Goal: Task Accomplishment & Management: Manage account settings

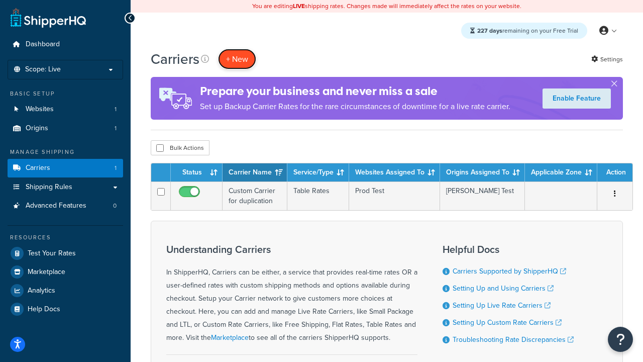
click at [237, 59] on button "+ New" at bounding box center [237, 59] width 38 height 21
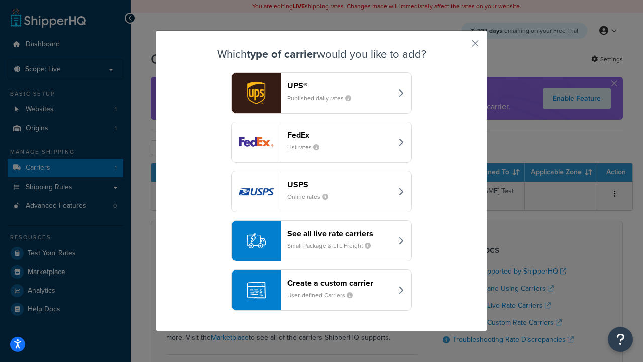
click at [340, 135] on header "FedEx" at bounding box center [339, 135] width 105 height 10
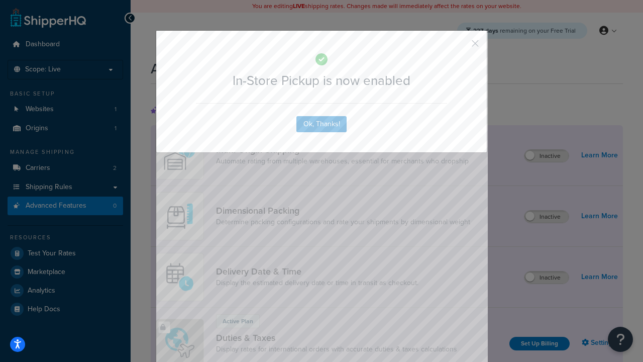
scroll to position [326, 0]
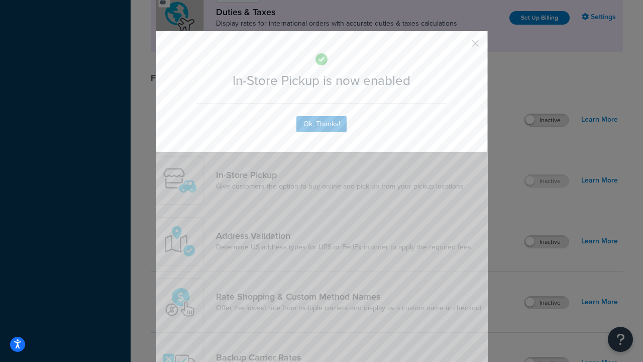
click at [460, 47] on button "button" at bounding box center [460, 47] width 3 height 3
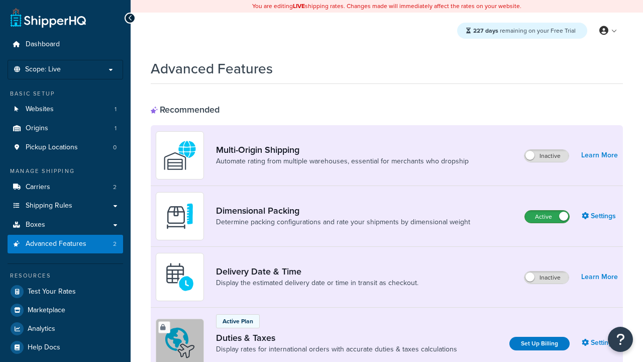
click at [547, 211] on label "Active" at bounding box center [547, 217] width 44 height 12
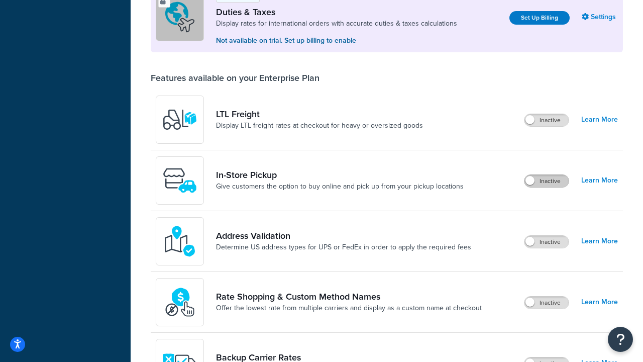
scroll to position [307, 0]
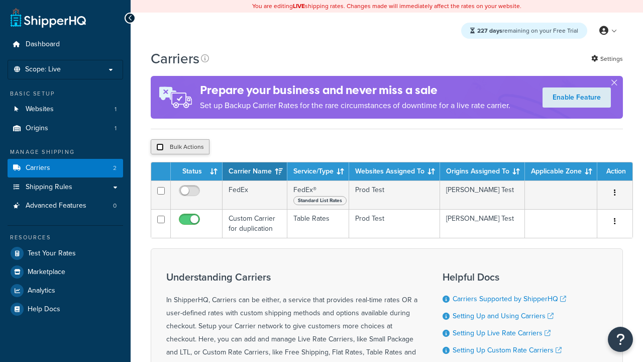
click at [160, 148] on input "checkbox" at bounding box center [160, 147] width 8 height 8
checkbox input "true"
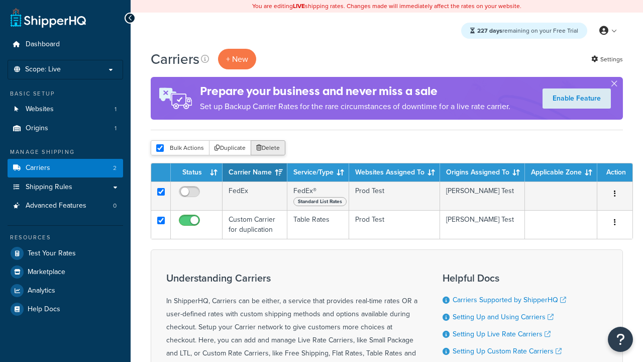
click at [270, 148] on button "Delete" at bounding box center [268, 147] width 35 height 15
